Goal: Information Seeking & Learning: Find specific fact

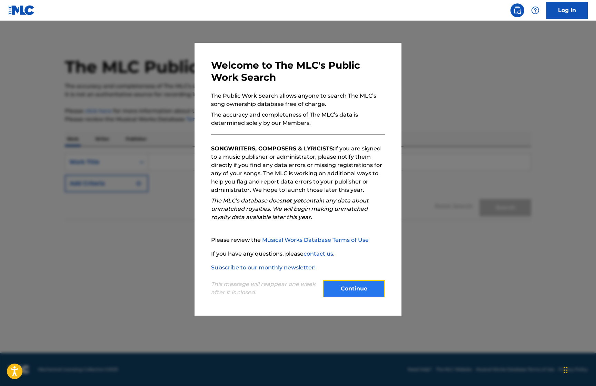
click at [359, 293] on button "Continue" at bounding box center [354, 288] width 62 height 17
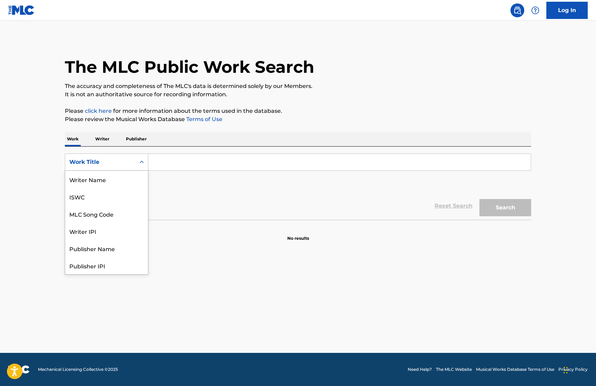
click at [141, 162] on icon "Search Form" at bounding box center [142, 162] width 4 height 2
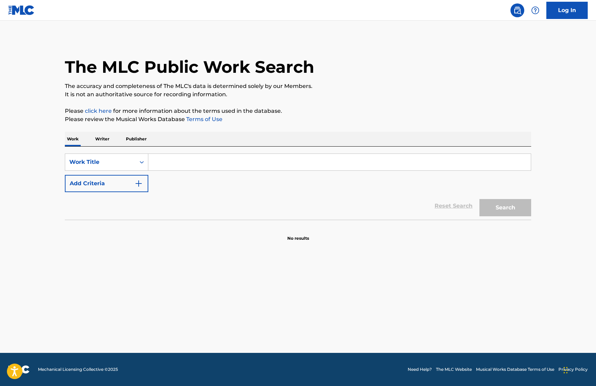
click at [180, 161] on input "Search Form" at bounding box center [339, 162] width 382 height 17
drag, startPoint x: 506, startPoint y: 205, endPoint x: 480, endPoint y: 209, distance: 25.8
click at [506, 206] on button "Search" at bounding box center [505, 207] width 52 height 17
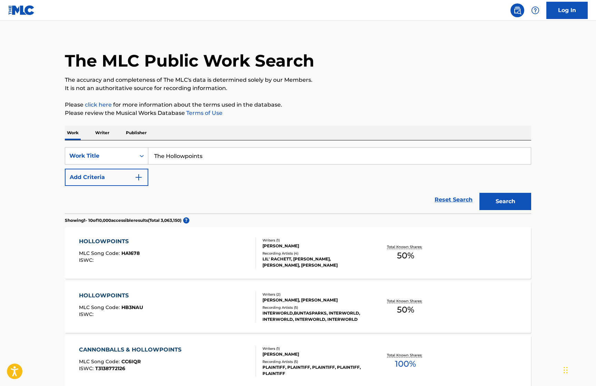
scroll to position [0, 0]
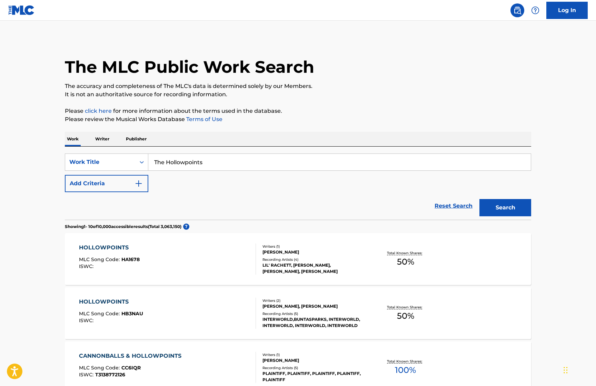
click at [225, 162] on input "The Hollowpoints" at bounding box center [339, 162] width 382 height 17
click at [479, 199] on button "Search" at bounding box center [505, 207] width 52 height 17
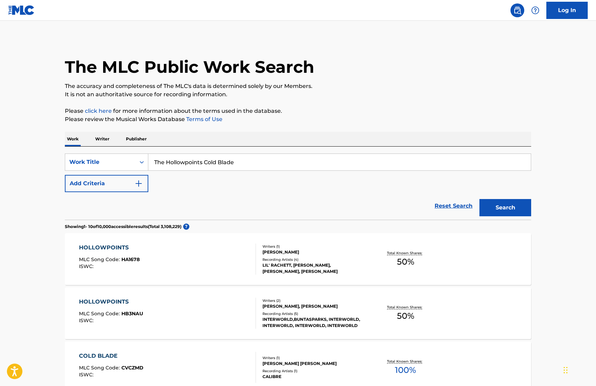
drag, startPoint x: 237, startPoint y: 163, endPoint x: 154, endPoint y: 159, distance: 82.5
click at [154, 160] on input "The Hollowpoints Cold Blade" at bounding box center [339, 162] width 382 height 17
click at [479, 199] on button "Search" at bounding box center [505, 207] width 52 height 17
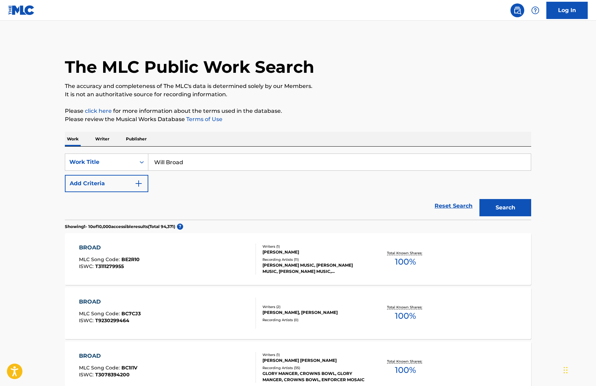
type input "Will Broad"
click at [101, 139] on p "Writer" at bounding box center [102, 139] width 18 height 14
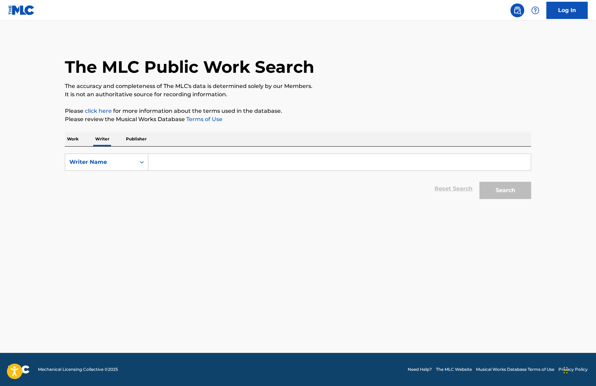
click at [209, 159] on input "Search Form" at bounding box center [339, 162] width 382 height 17
click at [503, 190] on button "Search" at bounding box center [505, 190] width 52 height 17
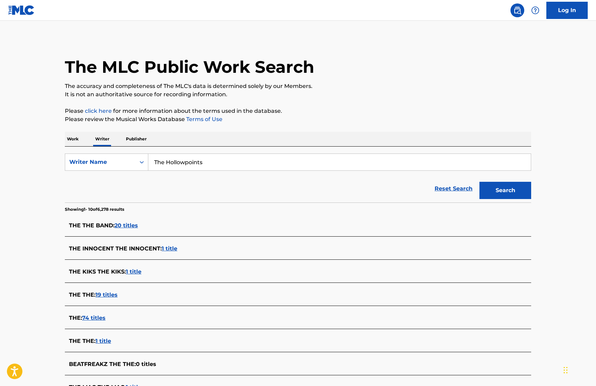
drag, startPoint x: 166, startPoint y: 162, endPoint x: 153, endPoint y: 162, distance: 13.1
click at [153, 162] on input "The Hollowpoints" at bounding box center [339, 162] width 382 height 17
type input "Hollowpoints"
click at [479, 182] on button "Search" at bounding box center [505, 190] width 52 height 17
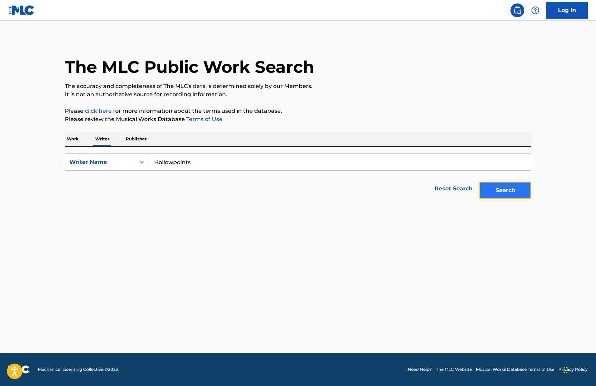
click at [489, 194] on button "Search" at bounding box center [505, 190] width 52 height 17
click at [139, 163] on icon "Search Form" at bounding box center [141, 162] width 7 height 7
drag, startPoint x: 194, startPoint y: 162, endPoint x: 150, endPoint y: 163, distance: 44.2
click at [150, 163] on input "Hollowpoints" at bounding box center [339, 162] width 382 height 17
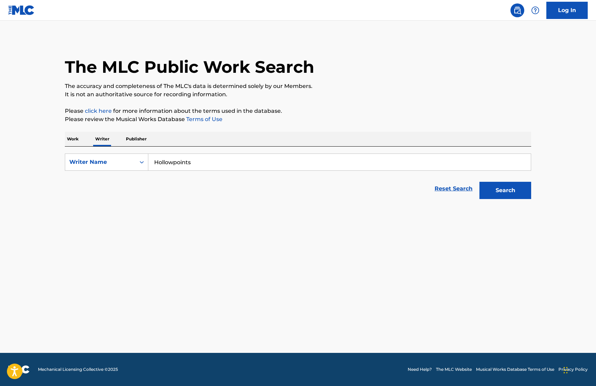
click at [78, 138] on p "Work" at bounding box center [73, 139] width 16 height 14
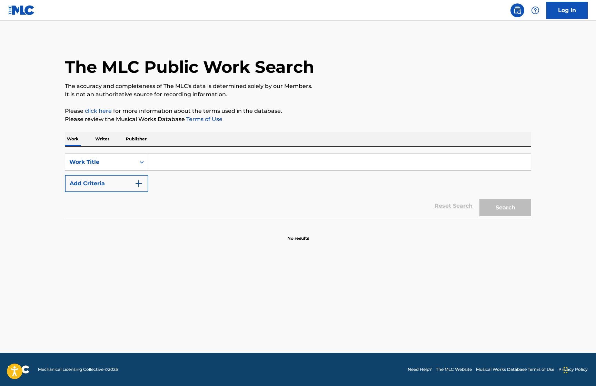
click at [182, 161] on input "Search Form" at bounding box center [339, 162] width 382 height 17
type input "Axes Of Evil"
click at [493, 207] on button "Search" at bounding box center [505, 207] width 52 height 17
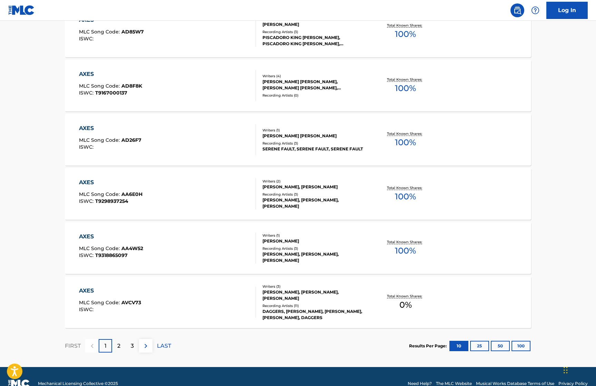
scroll to position [446, 0]
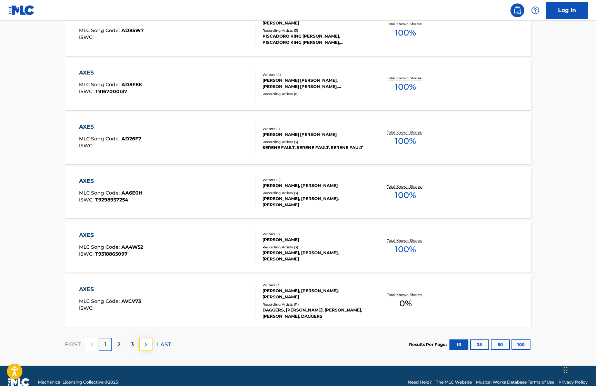
click at [147, 345] on img at bounding box center [146, 344] width 8 height 8
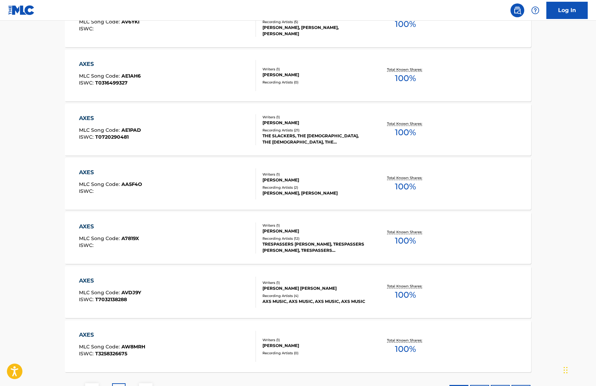
scroll to position [458, 0]
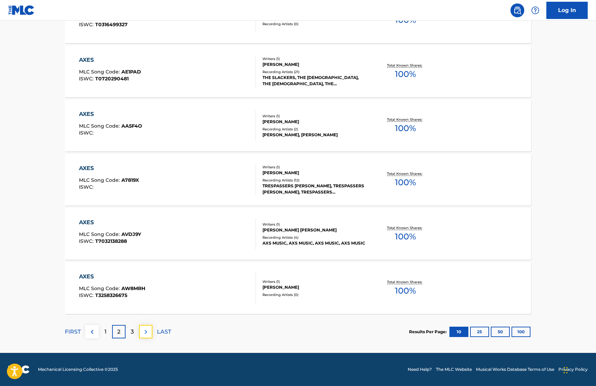
click at [143, 330] on img at bounding box center [146, 332] width 8 height 8
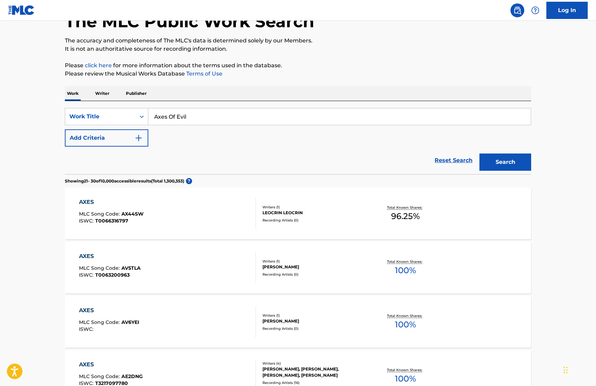
scroll to position [0, 0]
